Goal: Information Seeking & Learning: Learn about a topic

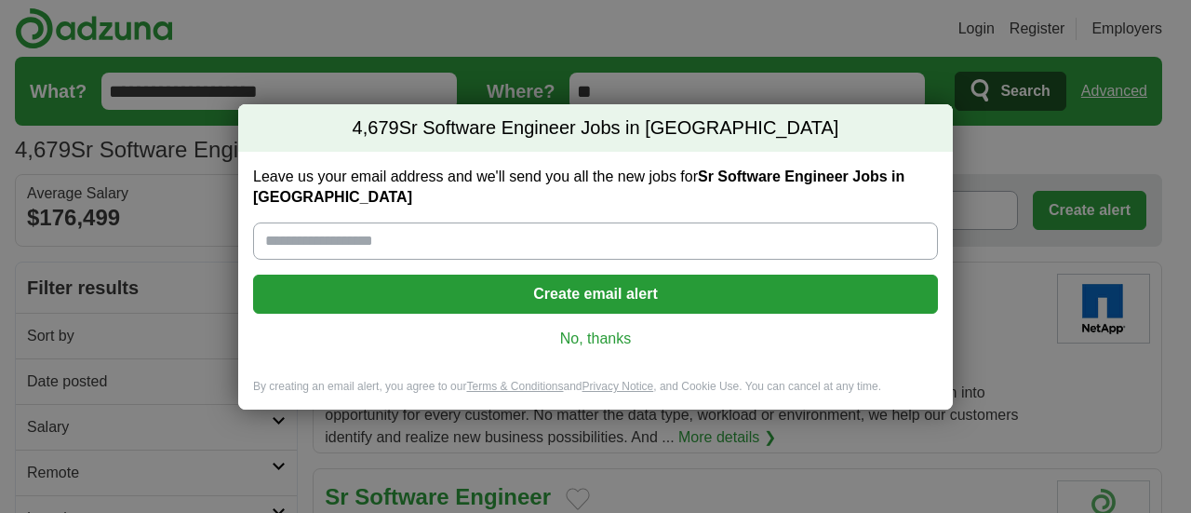
click at [596, 329] on link "No, thanks" at bounding box center [595, 339] width 655 height 20
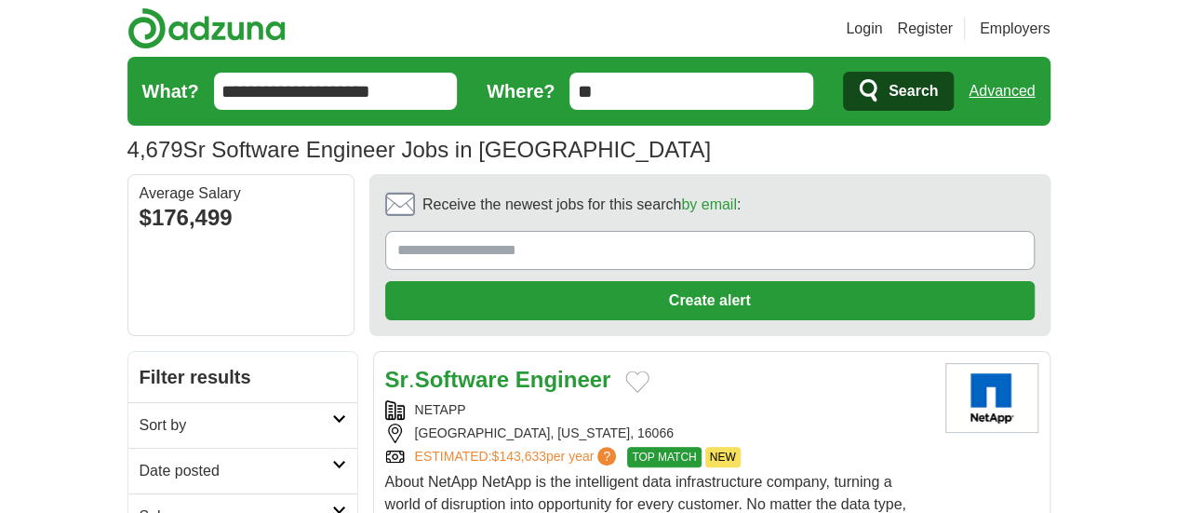
click at [439, 367] on strong "Software" at bounding box center [462, 379] width 94 height 25
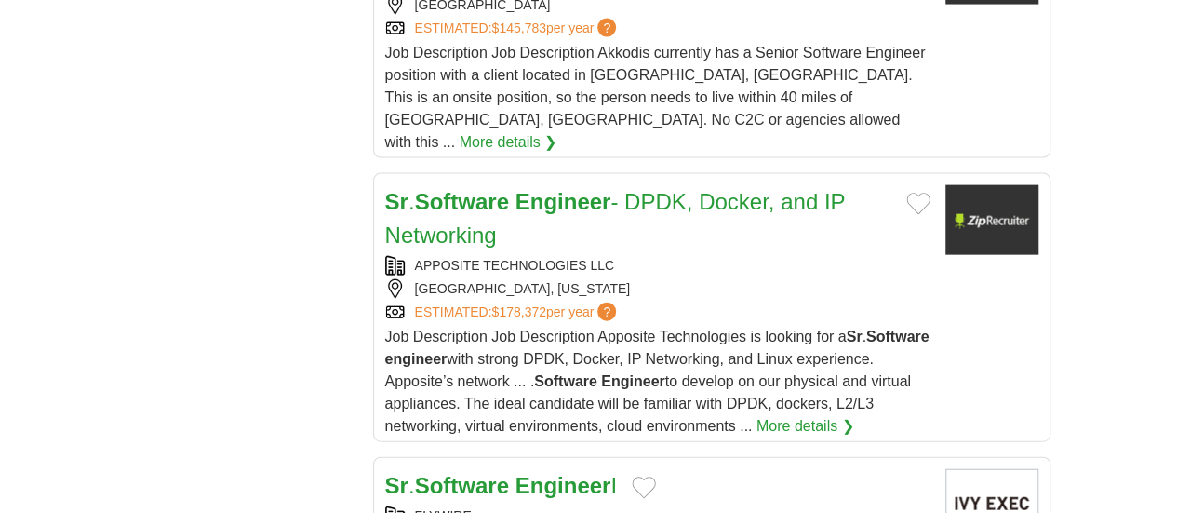
scroll to position [2327, 0]
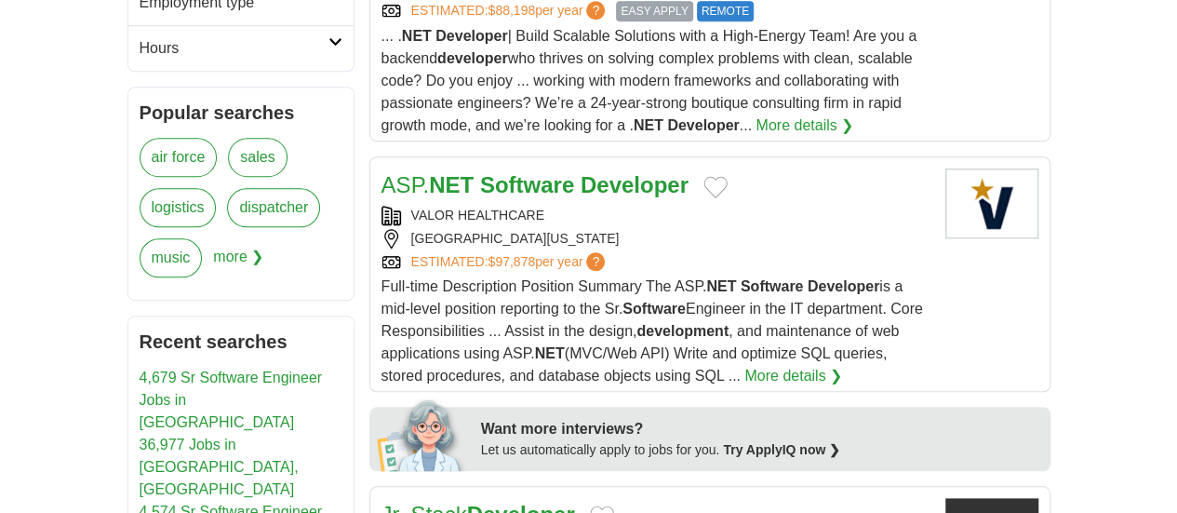
scroll to position [620, 0]
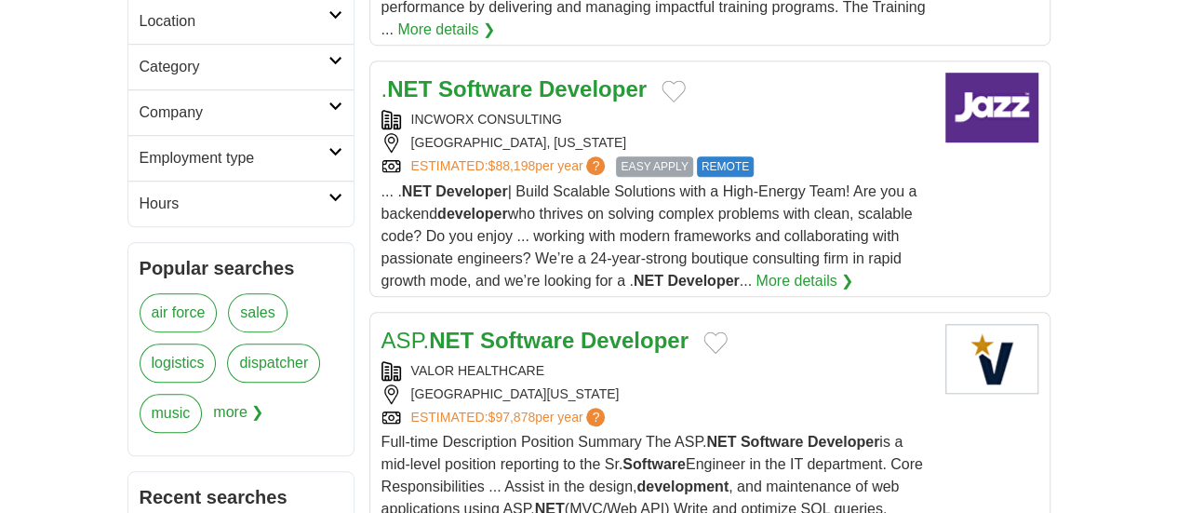
click at [480, 328] on strong "Software" at bounding box center [527, 340] width 94 height 25
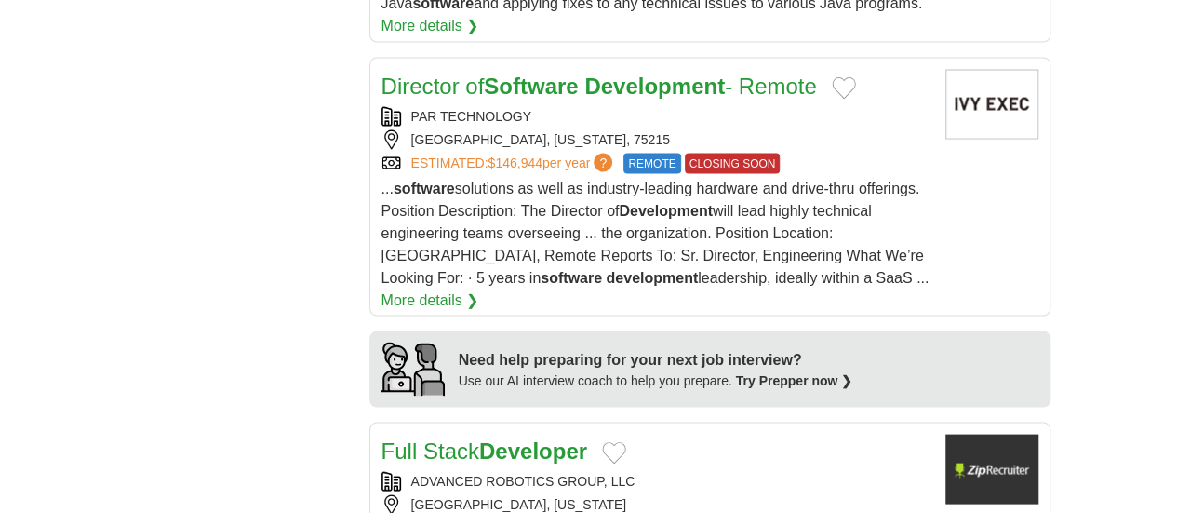
scroll to position [1706, 0]
click at [418, 437] on link "Full Stack Developer" at bounding box center [485, 449] width 206 height 25
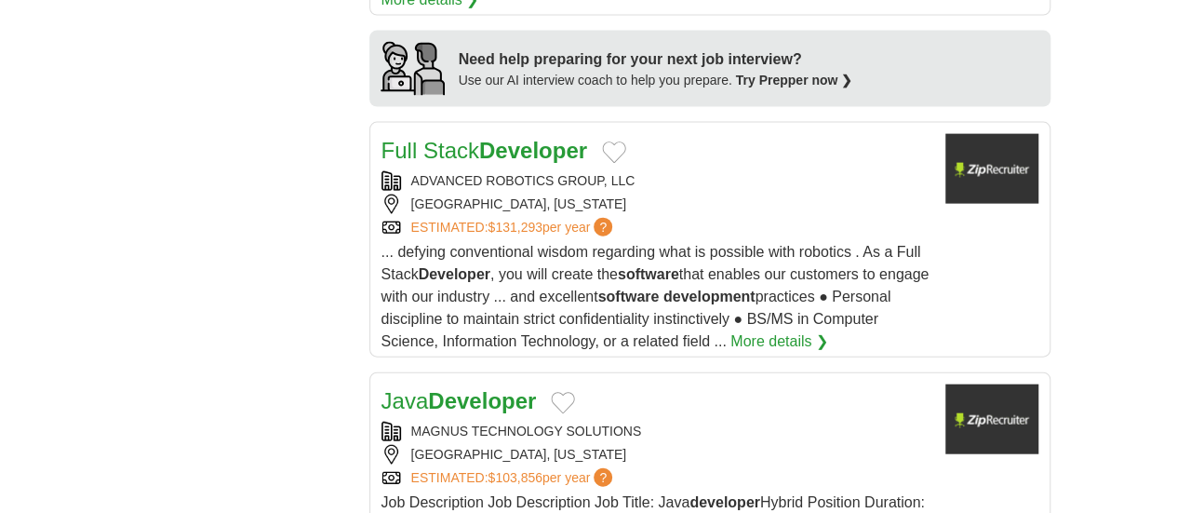
scroll to position [2171, 0]
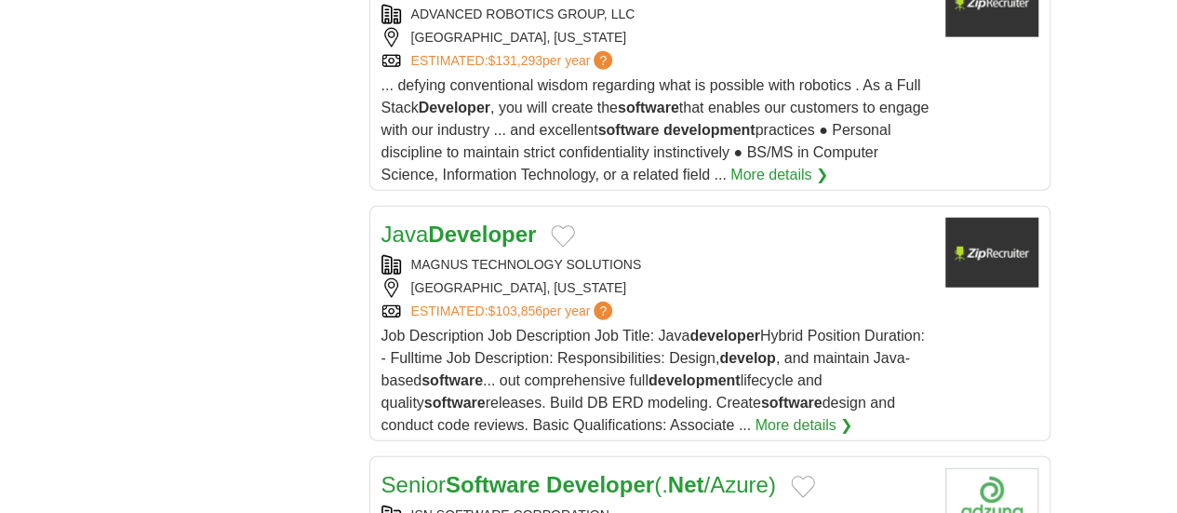
click at [446, 472] on strong "Software" at bounding box center [493, 484] width 94 height 25
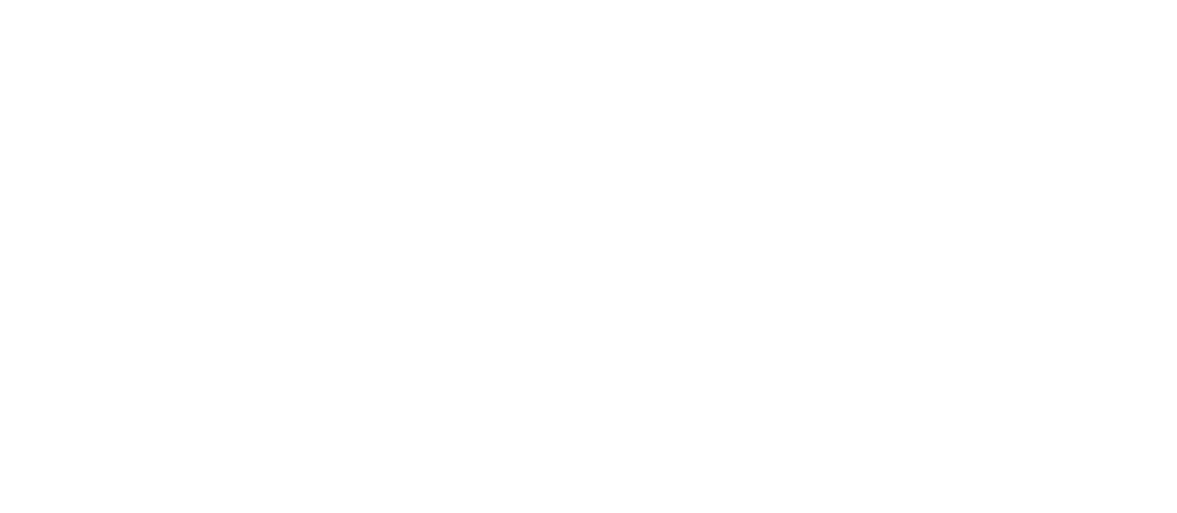
scroll to position [3568, 0]
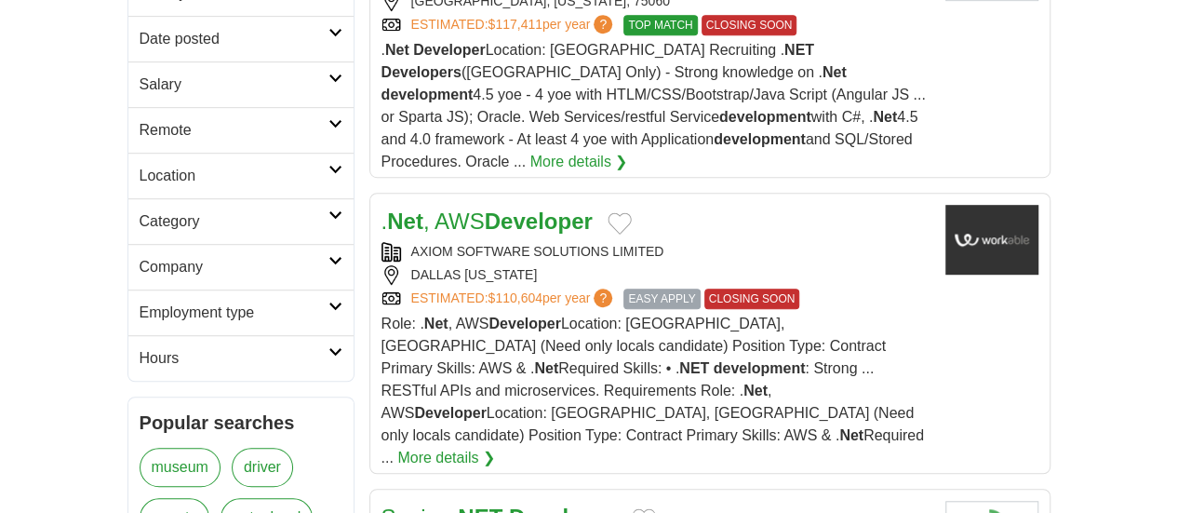
scroll to position [620, 0]
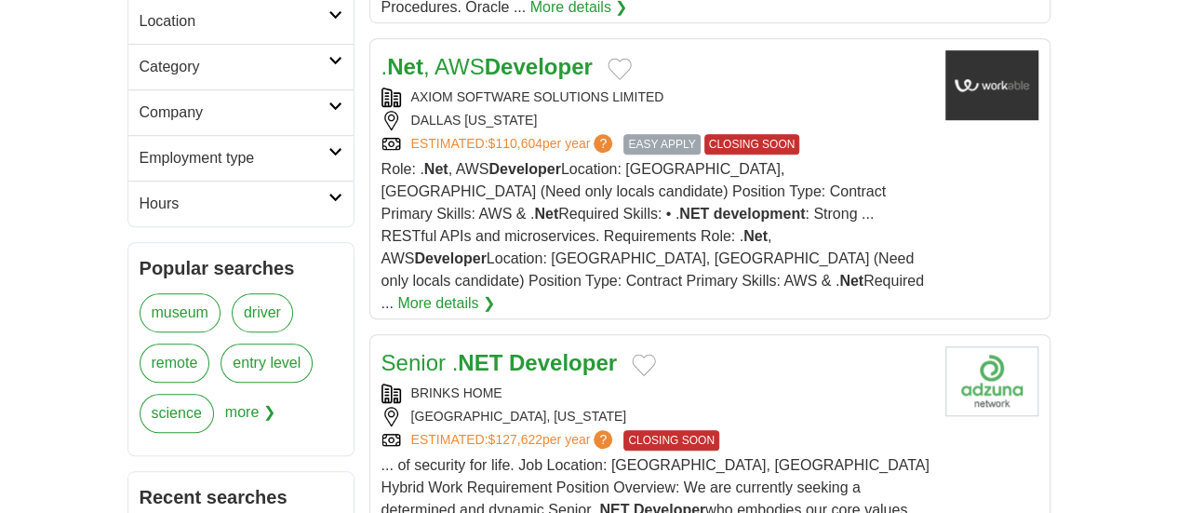
click at [458, 350] on strong "NET" at bounding box center [480, 362] width 45 height 25
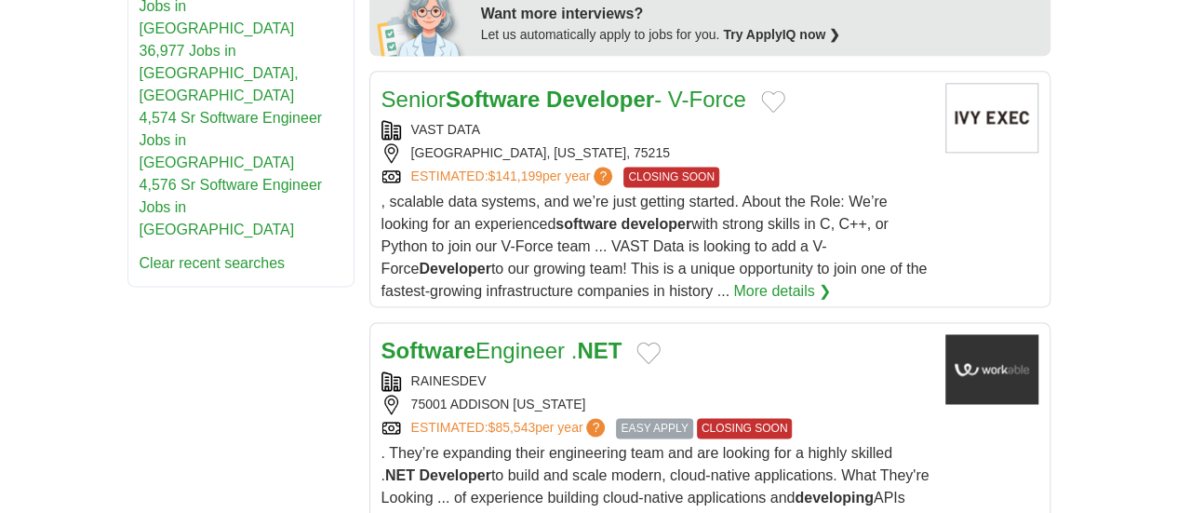
scroll to position [1241, 0]
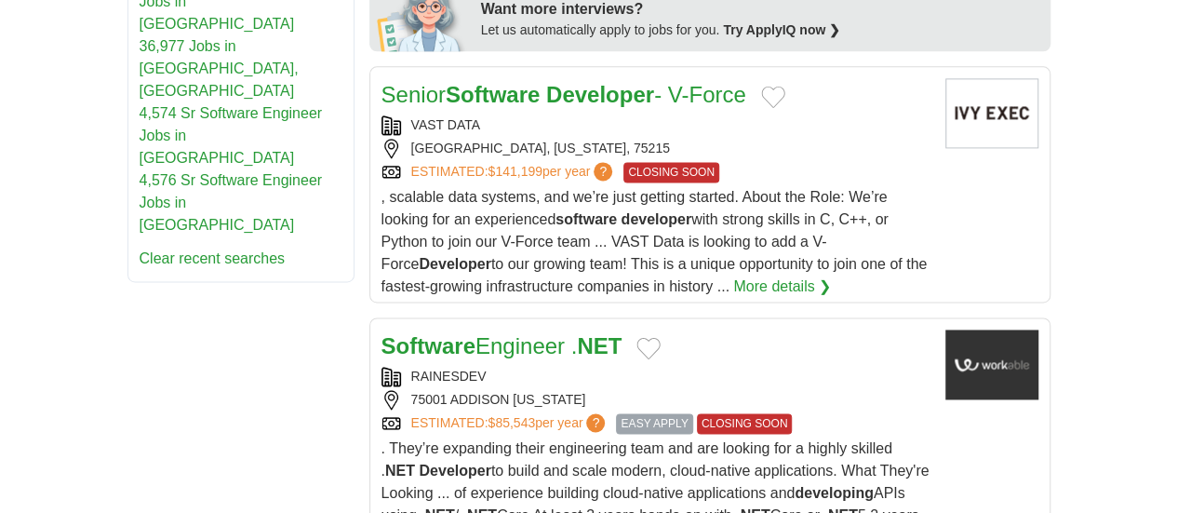
click at [404, 333] on strong "Software" at bounding box center [429, 345] width 94 height 25
click at [445, 333] on link "Software Engineer . NET" at bounding box center [502, 345] width 241 height 25
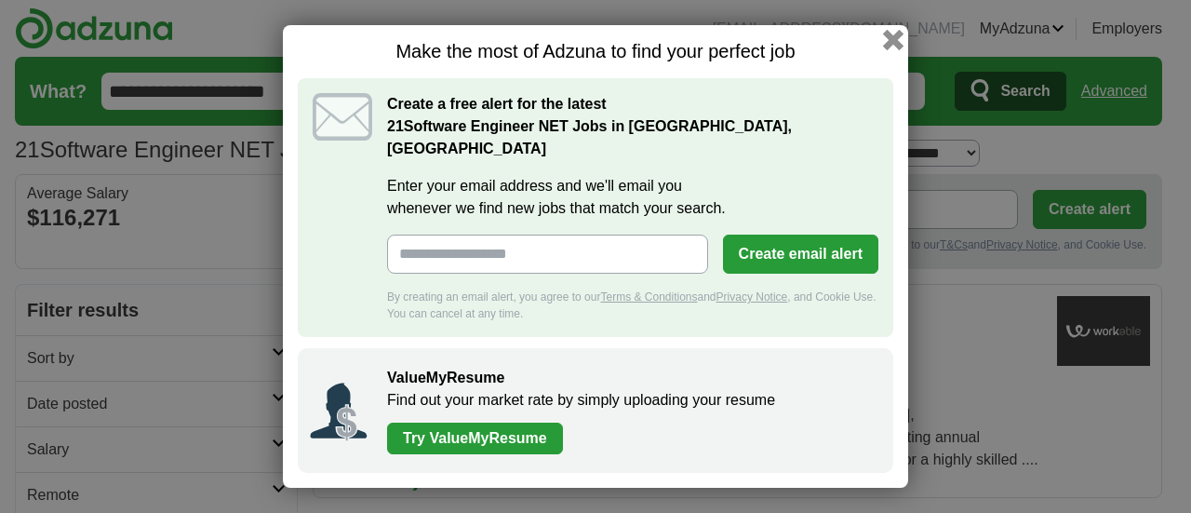
click at [888, 50] on button "button" at bounding box center [893, 40] width 20 height 20
